Goal: Find specific page/section: Find specific page/section

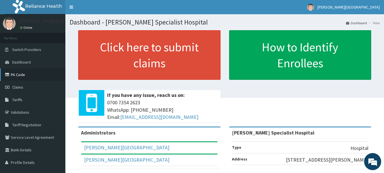
click at [16, 75] on link "PA Code" at bounding box center [32, 74] width 65 height 13
click at [18, 73] on link "PA Code" at bounding box center [32, 74] width 65 height 13
click at [15, 75] on link "PA Code" at bounding box center [32, 74] width 65 height 13
click at [22, 73] on link "PA Code" at bounding box center [32, 74] width 65 height 13
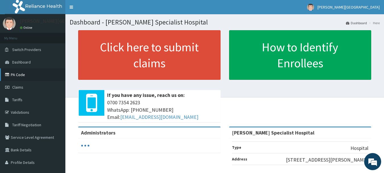
click at [18, 72] on link "PA Code" at bounding box center [32, 74] width 65 height 13
